Goal: Information Seeking & Learning: Learn about a topic

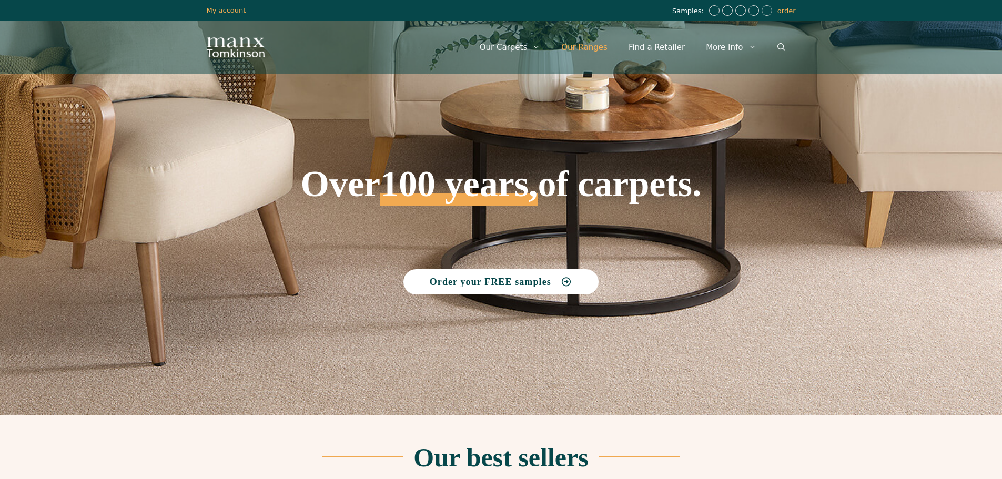
click at [591, 46] on link "Our Ranges" at bounding box center [584, 48] width 67 height 32
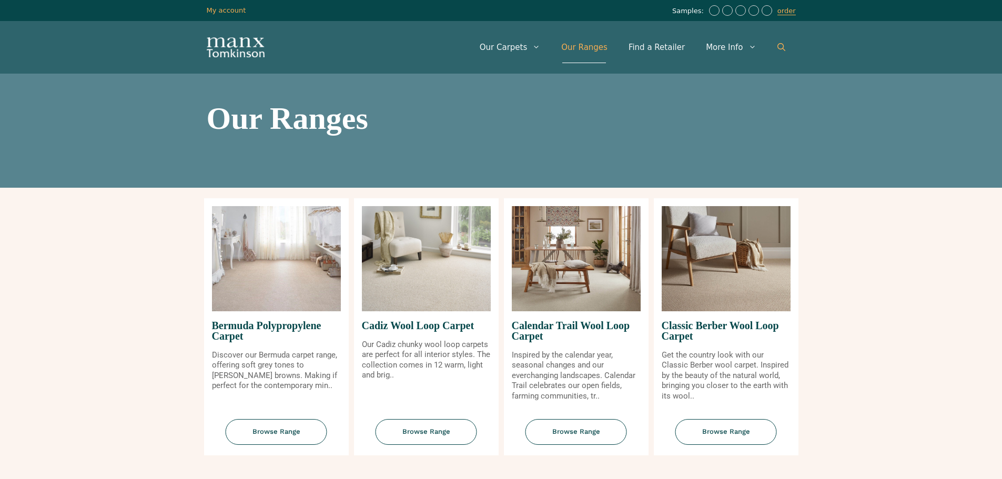
click at [779, 49] on icon "Open Search Bar" at bounding box center [781, 47] width 8 height 8
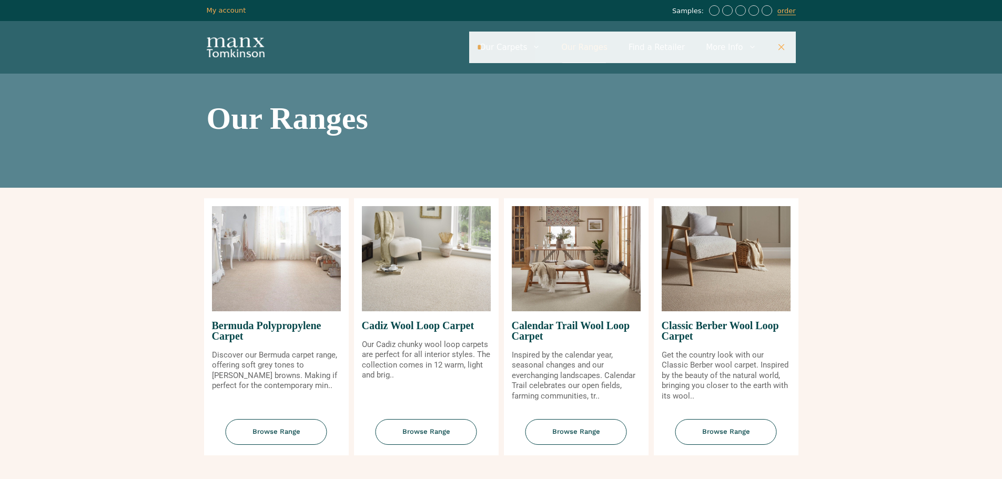
type input "**********"
click at [579, 423] on span "Browse Range" at bounding box center [575, 432] width 101 height 26
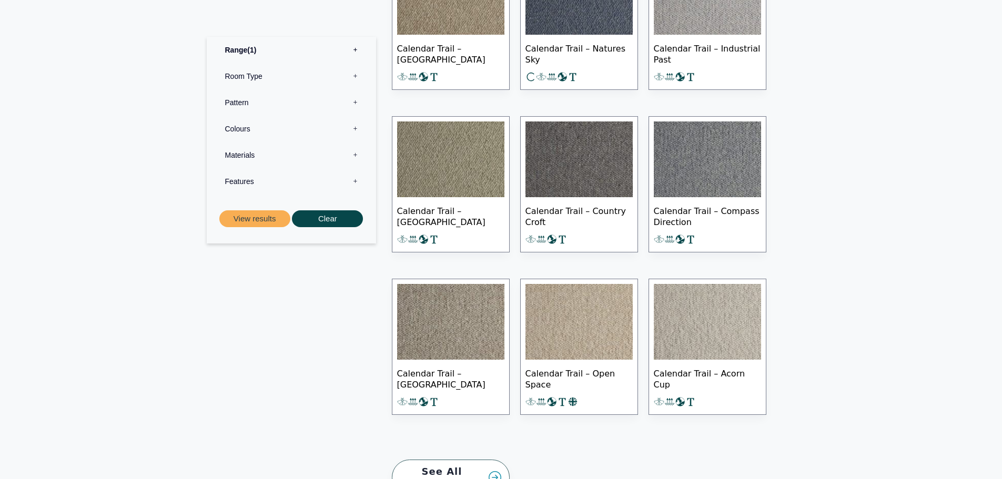
scroll to position [841, 0]
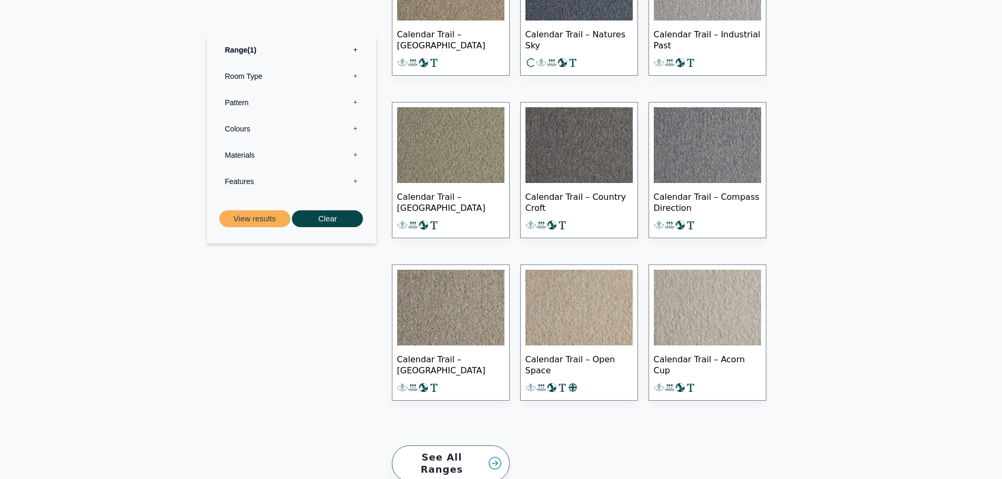
click at [491, 455] on link "See All Ranges" at bounding box center [451, 463] width 118 height 36
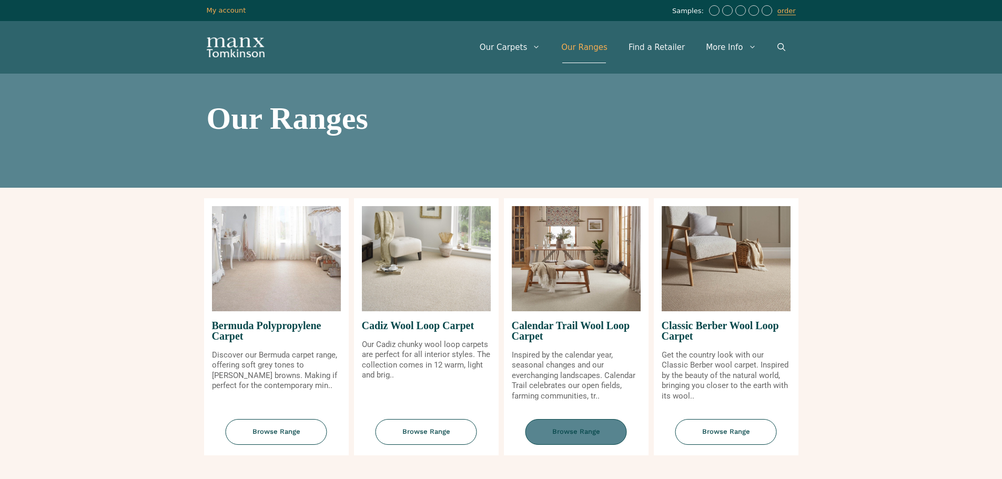
click at [573, 433] on span "Browse Range" at bounding box center [575, 432] width 101 height 26
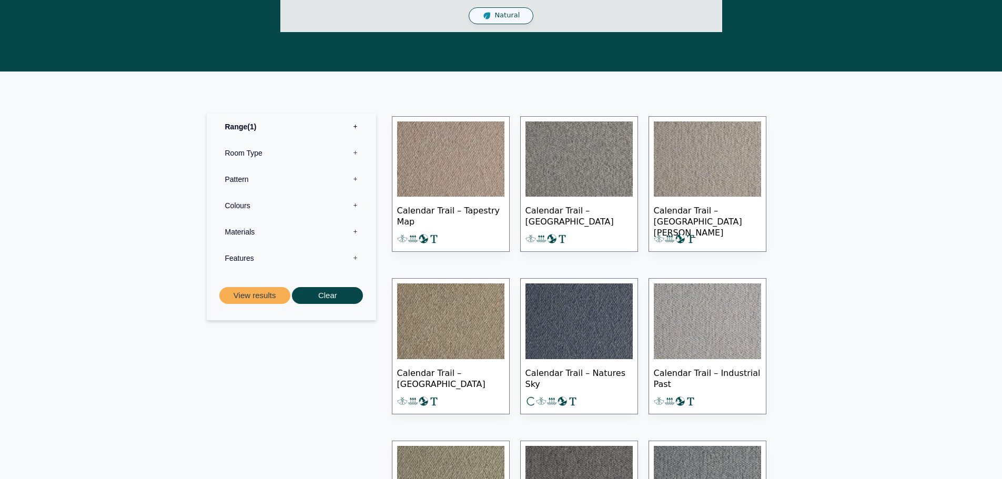
scroll to position [526, 0]
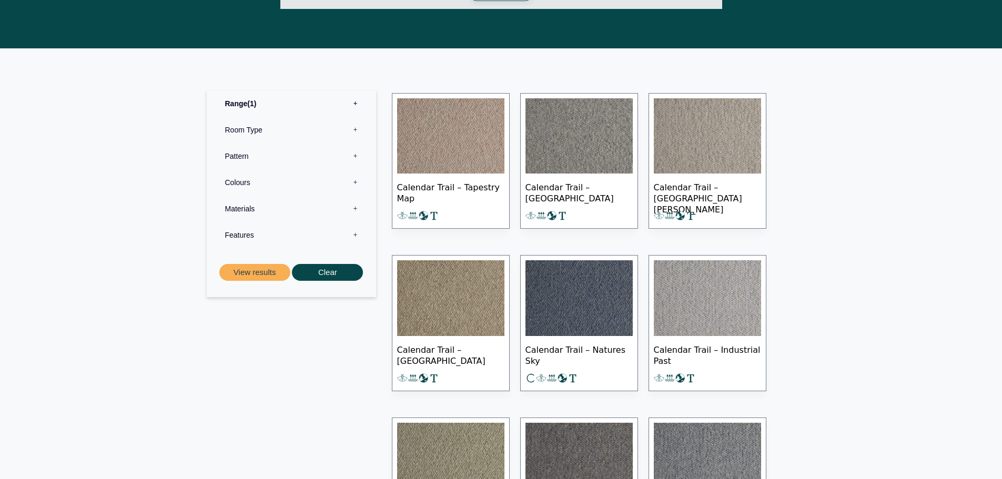
click at [586, 322] on img at bounding box center [578, 298] width 107 height 76
